Goal: Task Accomplishment & Management: Use online tool/utility

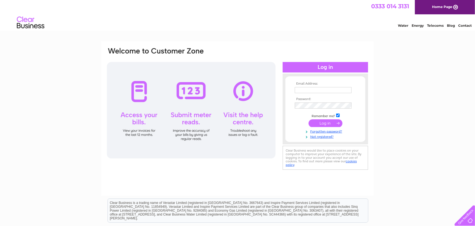
click at [308, 90] on input "text" at bounding box center [323, 90] width 57 height 6
type input "gagebooks@clara.net"
click at [328, 109] on tbody "Email Address: gagebooks@clara.net Password: Remember me?" at bounding box center [325, 111] width 64 height 58
click at [330, 123] on input "submit" at bounding box center [325, 124] width 34 height 8
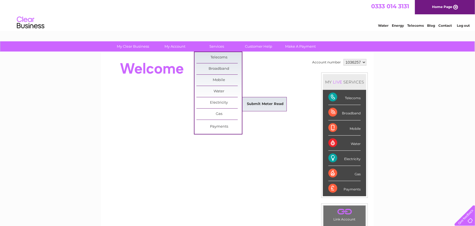
click at [255, 101] on link "Submit Meter Read" at bounding box center [265, 104] width 45 height 11
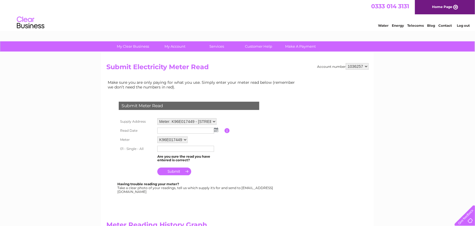
click at [215, 130] on img at bounding box center [216, 129] width 4 height 4
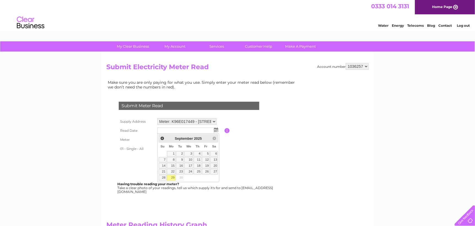
click at [171, 179] on link "29" at bounding box center [171, 178] width 9 height 6
type input "[DATE]"
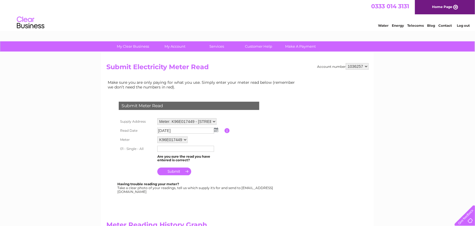
click at [162, 149] on input "text" at bounding box center [185, 149] width 57 height 6
type input "08590"
click at [174, 169] on input "submit" at bounding box center [174, 172] width 34 height 8
